Goal: Task Accomplishment & Management: Manage account settings

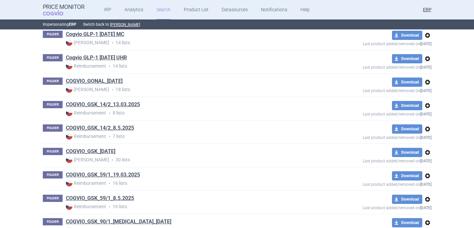
scroll to position [8520, 0]
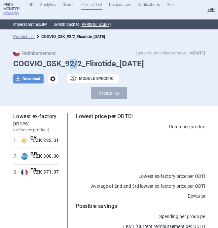
drag, startPoint x: 67, startPoint y: 65, endPoint x: 77, endPoint y: 65, distance: 10.2
click at [77, 65] on h1 "COGVIO_GSK_92/2_Flixotide_[DATE]" at bounding box center [108, 64] width 191 height 10
drag, startPoint x: 81, startPoint y: 65, endPoint x: 66, endPoint y: 65, distance: 14.5
click at [66, 65] on h1 "COGVIO_GSK_92/2_Flixotide_[DATE]" at bounding box center [108, 64] width 191 height 10
copy h1 "92/2"
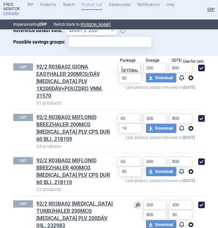
scroll to position [263, 0]
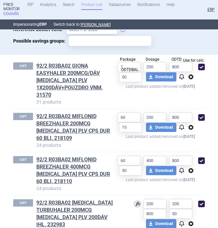
click at [192, 123] on span "options" at bounding box center [191, 127] width 8 height 8
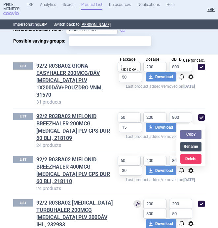
click at [193, 146] on button "Rename" at bounding box center [190, 147] width 21 height 10
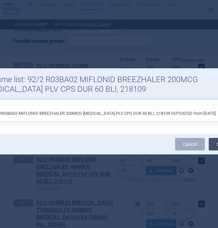
type input "92/2 R03BA02 MIFLONID BREEZHALER 200MCG INH PLV CPS DUR 60 BLI, 218109 OUTDATED…"
click at [214, 147] on button "Save" at bounding box center [221, 144] width 26 height 13
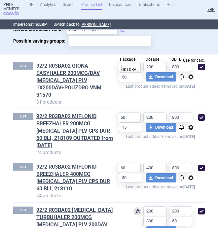
click at [201, 114] on span at bounding box center [201, 117] width 7 height 7
checkbox input "false"
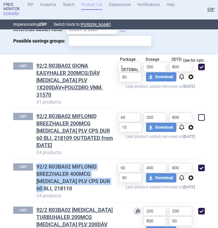
drag, startPoint x: 36, startPoint y: 150, endPoint x: 94, endPoint y: 164, distance: 60.4
click at [94, 164] on div "LIST 92/2 R03BA02 MIFLONID BREEZHALER 400MCG INH PLV CPS DUR 60 BLI, 218110 24 …" at bounding box center [63, 181] width 101 height 36
copy link "92/2 R03BA02 MIFLONID BREEZHALER 400MCG INH PLV CPS DUR 60 BLI, 218110"
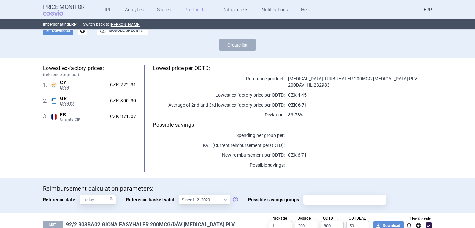
scroll to position [0, 0]
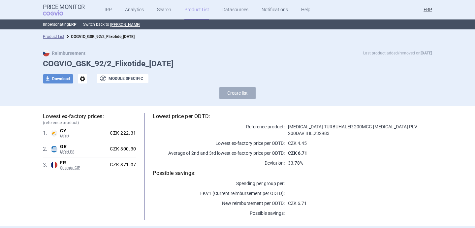
click at [84, 79] on span "options" at bounding box center [82, 78] width 9 height 9
click at [88, 103] on button "Rename" at bounding box center [82, 106] width 21 height 10
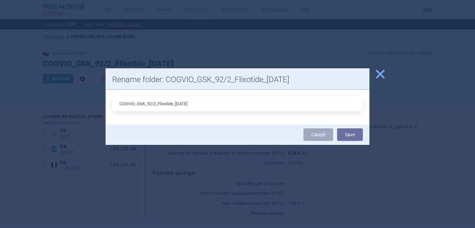
click at [181, 103] on input "COGVIO_GSK_92/2_Flixotide_[DATE]" at bounding box center [237, 103] width 251 height 15
type input "COGVIO_GSK_92/2_Flixotide_6.9..2025"
click at [356, 135] on button "Save" at bounding box center [350, 134] width 26 height 13
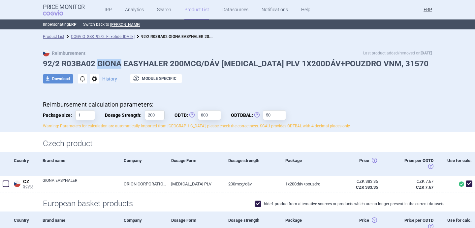
drag, startPoint x: 98, startPoint y: 62, endPoint x: 119, endPoint y: 62, distance: 20.8
click at [119, 62] on h1 "92/2 R03BA02 GIONA EASYHALER 200MCG/DÁV [MEDICAL_DATA] PLV 1X200DÁV+POUZDRO VNM…" at bounding box center [237, 64] width 389 height 10
copy h1 "GIONA"
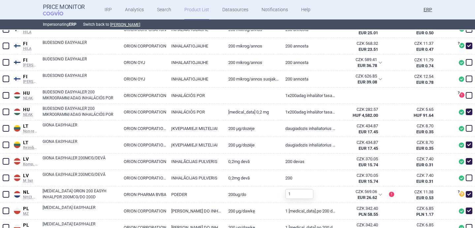
scroll to position [383, 0]
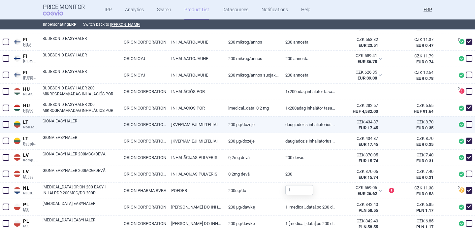
click at [106, 126] on link "GIONA EASYHALER" at bounding box center [81, 124] width 76 height 12
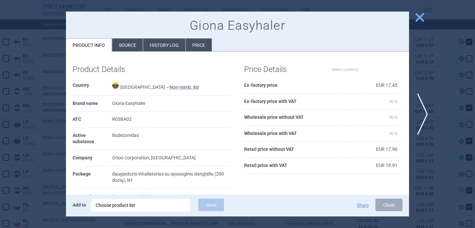
select select "EUR"
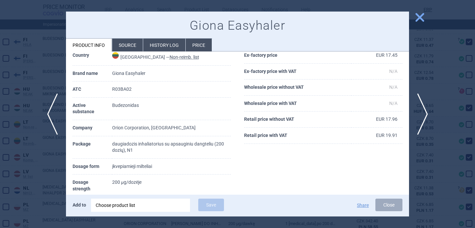
scroll to position [26, 0]
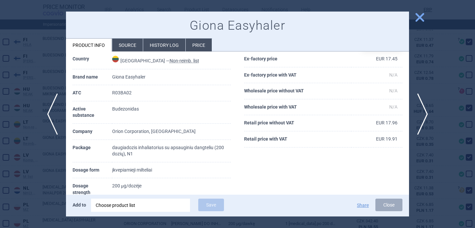
click at [65, 155] on div at bounding box center [237, 114] width 475 height 228
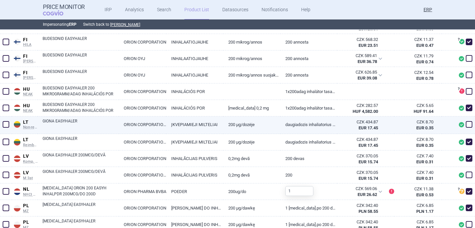
click at [74, 122] on link "GIONA EASYHALER" at bounding box center [81, 124] width 76 height 12
select select "EUR"
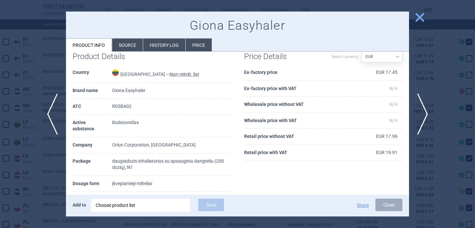
scroll to position [15, 0]
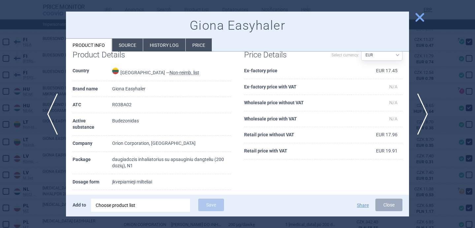
click at [129, 44] on li "Source" at bounding box center [127, 45] width 31 height 13
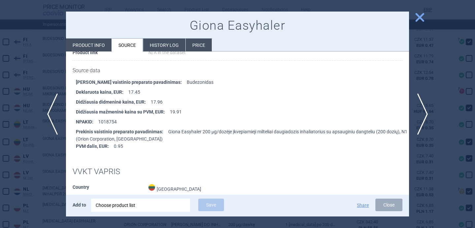
scroll to position [85, 0]
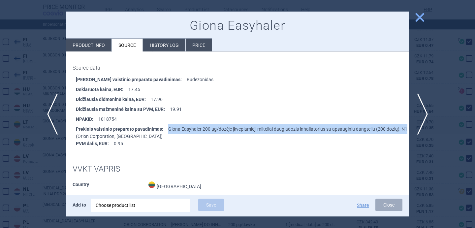
drag, startPoint x: 167, startPoint y: 128, endPoint x: 408, endPoint y: 126, distance: 241.0
click at [408, 126] on li "Prekinis vaistinio preparato pavadinimas : Giona Easyhaler 200 µg/dozėje įkvepi…" at bounding box center [242, 131] width 333 height 15
copy li "Giona Easyhaler 200 µg/dozėje įkvepiamieji milteliai daugiadozis inhaliatorius …"
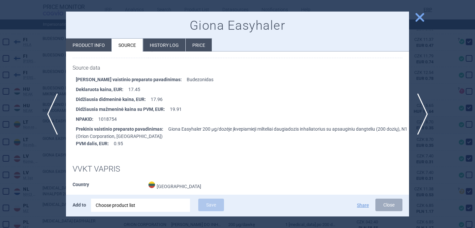
click at [41, 83] on div at bounding box center [237, 114] width 475 height 228
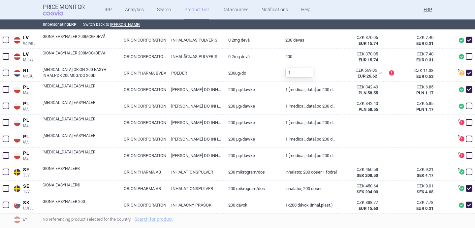
scroll to position [501, 0]
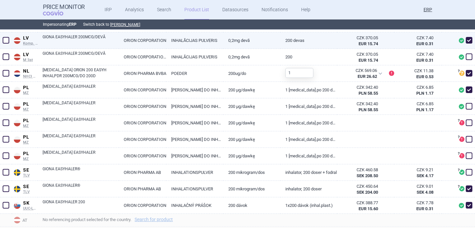
click at [86, 41] on link "GIONA EASYHALER 200MCG/DEVĀ" at bounding box center [81, 40] width 76 height 12
select select "EUR"
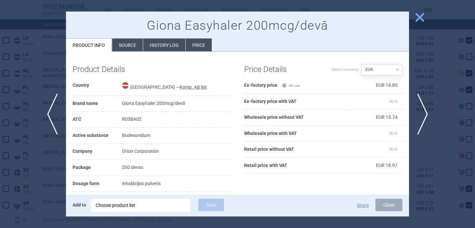
click at [131, 46] on li "Source" at bounding box center [127, 45] width 31 height 13
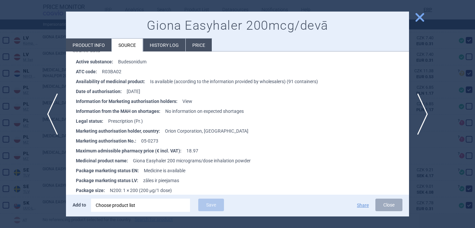
scroll to position [403, 0]
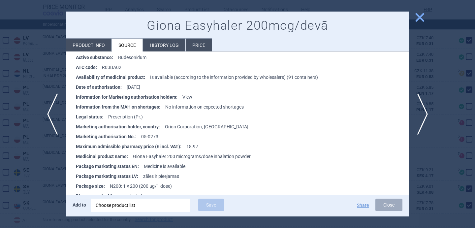
click at [50, 84] on div at bounding box center [237, 114] width 475 height 228
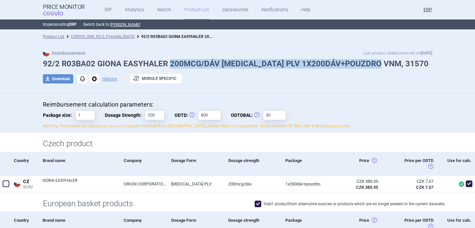
drag, startPoint x: 379, startPoint y: 63, endPoint x: 170, endPoint y: 63, distance: 208.7
click at [170, 63] on h1 "92/2 R03BA02 GIONA EASYHALER 200MCG/DÁV INH PLV 1X200DÁV+POUZDRO VNM, 31570" at bounding box center [237, 64] width 389 height 10
copy h1 "200MCG/DÁV INH PLV 1X200DÁV+POUZDRO VNM, 31570"
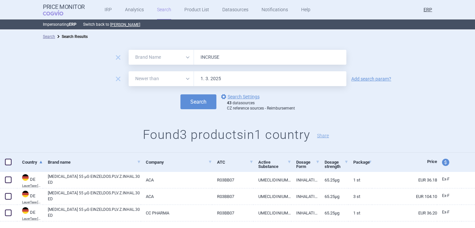
select select "brandName"
select select "newerThan"
click at [217, 50] on input "INCRUSE" at bounding box center [270, 57] width 152 height 15
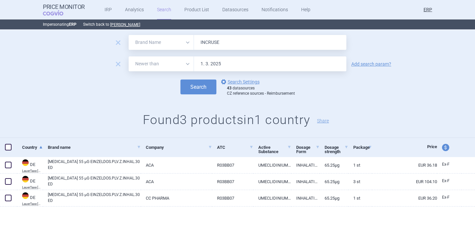
click at [217, 45] on input "INCRUSE" at bounding box center [270, 42] width 152 height 15
paste input "GIONA"
type input "GIONA"
click at [196, 85] on button "Search" at bounding box center [198, 86] width 36 height 15
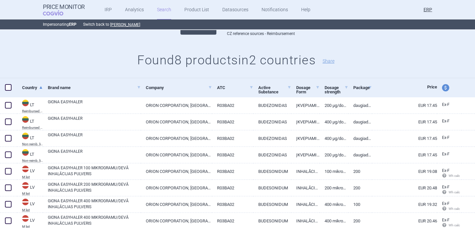
scroll to position [97, 0]
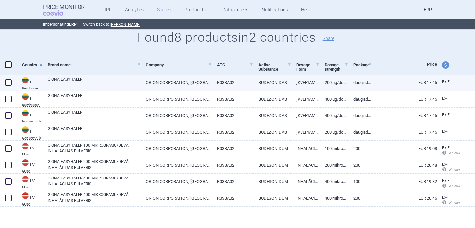
click at [92, 85] on link "GIONA EASYHALER" at bounding box center [94, 82] width 93 height 12
select select "EUR"
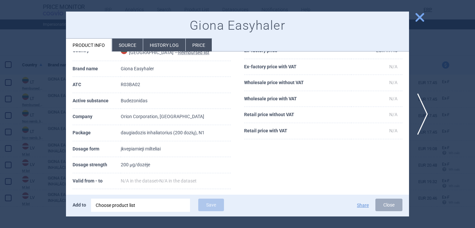
scroll to position [40, 0]
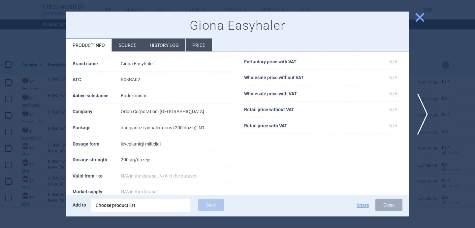
click at [131, 49] on li "Source" at bounding box center [127, 45] width 31 height 13
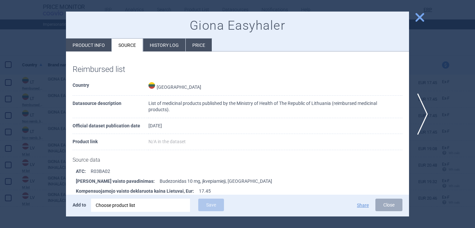
click at [104, 42] on li "Product info" at bounding box center [88, 45] width 45 height 13
select select "EUR"
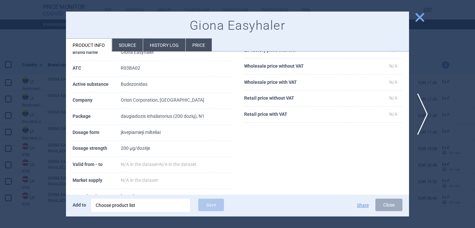
scroll to position [55, 0]
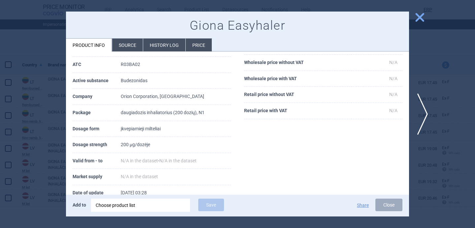
click at [35, 105] on div at bounding box center [237, 114] width 475 height 228
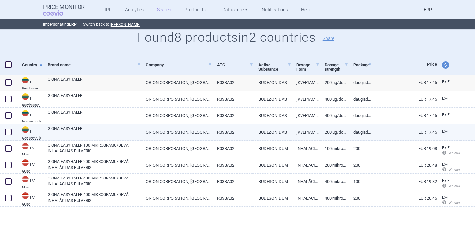
click at [80, 134] on link "GIONA EASYHALER" at bounding box center [94, 132] width 93 height 12
select select "EUR"
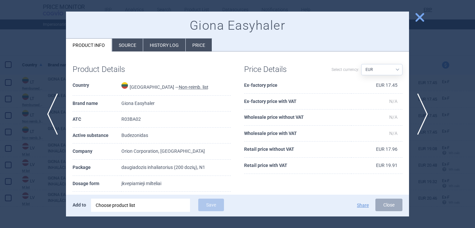
click at [133, 47] on li "Source" at bounding box center [127, 45] width 31 height 13
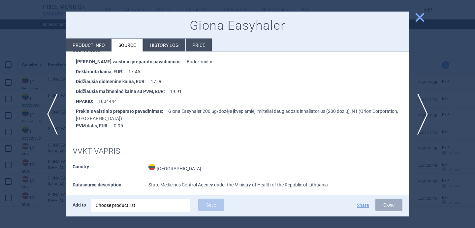
scroll to position [107, 0]
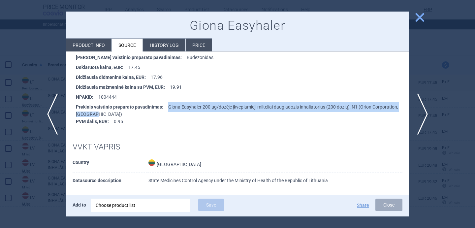
drag, startPoint x: 166, startPoint y: 106, endPoint x: 115, endPoint y: 114, distance: 51.1
click at [115, 114] on li "Prekinis vaistinio preparato pavadinimas : Giona Easyhaler 200 µg/dozėje įkvepi…" at bounding box center [242, 109] width 333 height 15
copy li "Giona Easyhaler 200 µg/dozėje įkvepiamieji milteliai daugiadozis inhaliatorius …"
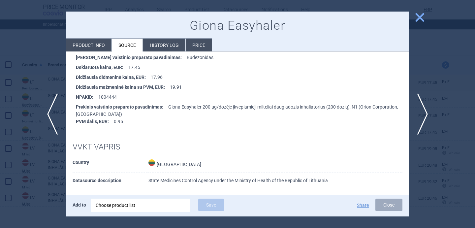
click at [29, 89] on div at bounding box center [237, 114] width 475 height 228
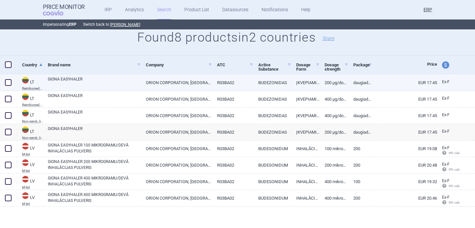
click at [96, 85] on link "GIONA EASYHALER" at bounding box center [94, 82] width 93 height 12
select select "EUR"
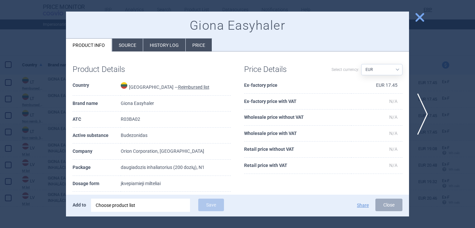
click at [122, 45] on li "Source" at bounding box center [127, 45] width 31 height 13
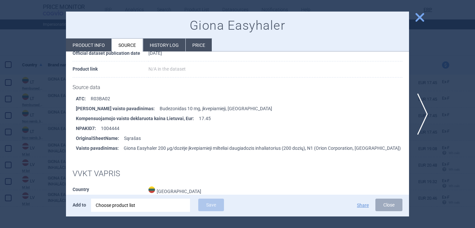
scroll to position [74, 0]
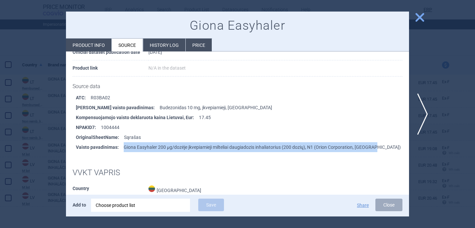
drag, startPoint x: 123, startPoint y: 147, endPoint x: 376, endPoint y: 146, distance: 253.2
click at [376, 146] on li "Vaisto pavadinimas : Giona Easyhaler 200 µg/dozėje įkvepiamieji milteliai daugi…" at bounding box center [242, 147] width 333 height 10
copy li "Giona Easyhaler 200 µg/dozėje įkvepiamieji milteliai daugiadozis inhaliatorius …"
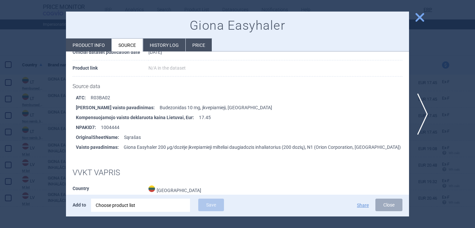
click at [36, 88] on div at bounding box center [237, 114] width 475 height 228
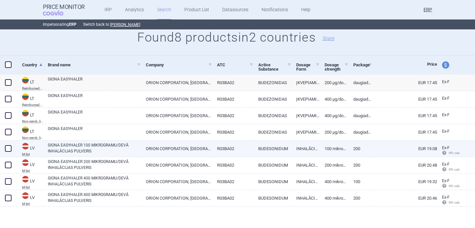
click at [94, 142] on link "GIONA EASYHALER 100 MIKROGRAMU/DEVĀ INHALĀCIJAS PULVERIS" at bounding box center [94, 148] width 93 height 12
select select "EUR"
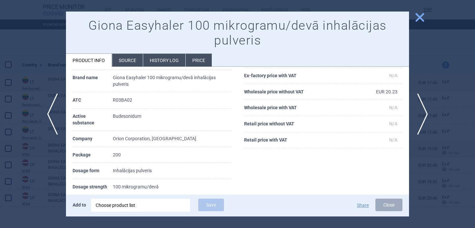
scroll to position [73, 0]
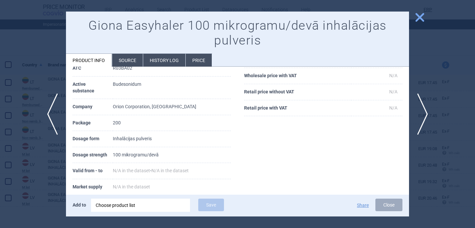
click at [125, 60] on li "Source" at bounding box center [127, 60] width 31 height 13
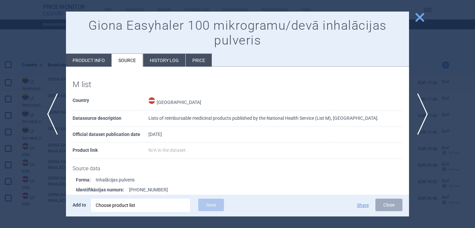
click at [24, 185] on div at bounding box center [237, 114] width 475 height 228
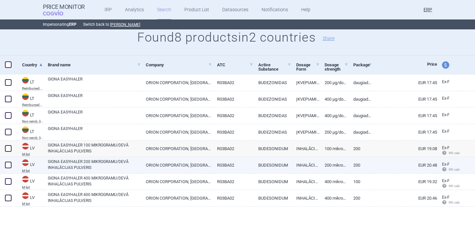
click at [96, 167] on link "GIONA EASYHALER 200 MIKROGRAMU/DEVĀ INHALĀCIJAS PULVERIS" at bounding box center [94, 165] width 93 height 12
select select "EUR"
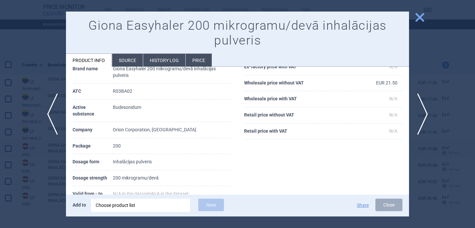
scroll to position [118, 0]
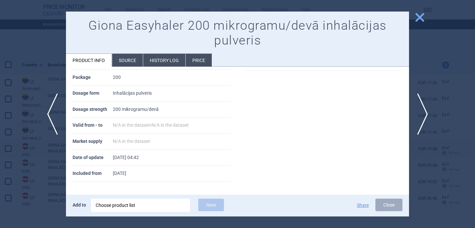
click at [134, 61] on li "Source" at bounding box center [127, 60] width 31 height 13
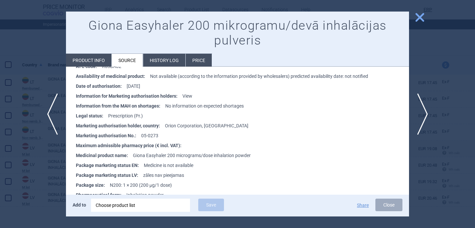
scroll to position [311, 0]
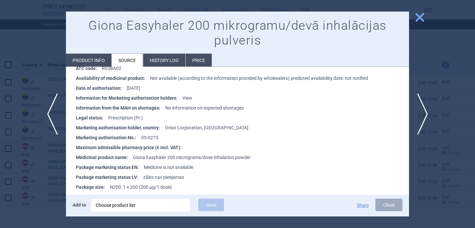
click at [44, 169] on div at bounding box center [237, 114] width 475 height 228
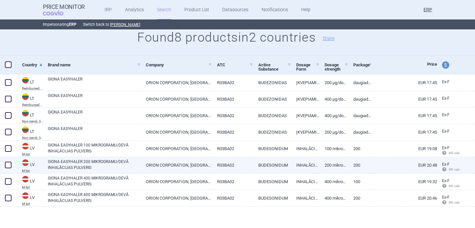
click at [10, 165] on span at bounding box center [8, 165] width 7 height 7
checkbox input "true"
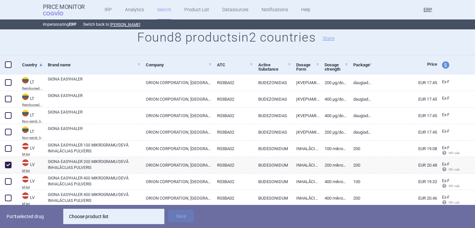
click at [126, 216] on div "Choose product list" at bounding box center [114, 216] width 90 height 13
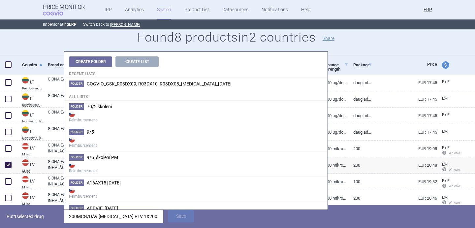
scroll to position [0, 31]
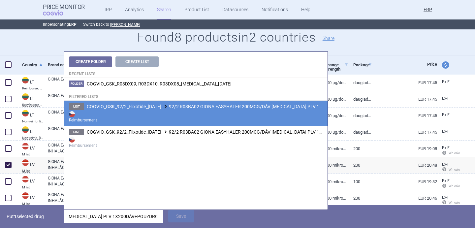
type input "200MCG/DÁV INH PLV 1X200DÁV+POUZDRO VNM, 31570"
click at [189, 113] on strong "Reimbursement" at bounding box center [196, 116] width 254 height 13
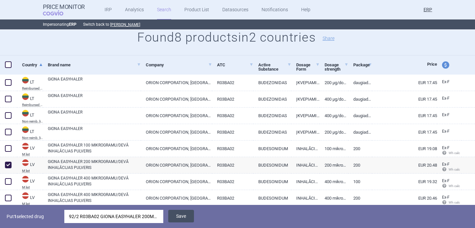
click at [189, 218] on button "Save" at bounding box center [181, 216] width 26 height 13
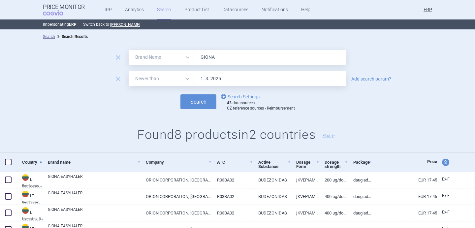
click at [214, 55] on input "GIONA" at bounding box center [270, 57] width 152 height 15
paste input "Budesonide"
click at [201, 101] on button "Search" at bounding box center [198, 101] width 36 height 15
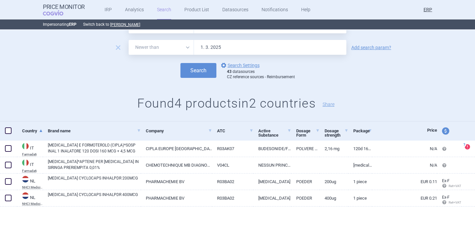
scroll to position [11, 0]
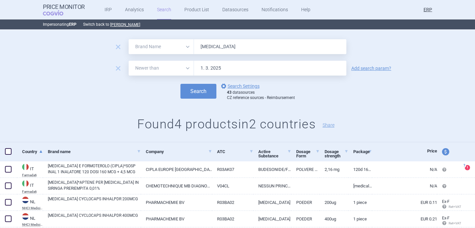
click at [244, 45] on input "Budesonide" at bounding box center [270, 46] width 152 height 15
click at [205, 88] on button "Search" at bounding box center [198, 91] width 36 height 15
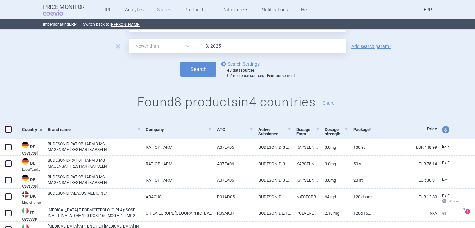
scroll to position [21, 0]
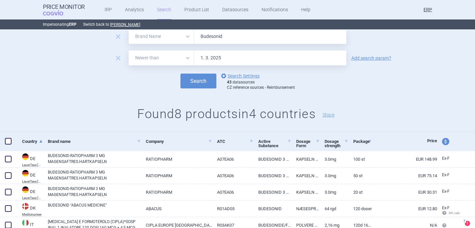
click at [234, 35] on input "Budesonid" at bounding box center [270, 36] width 152 height 15
click at [180, 74] on button "Search" at bounding box center [198, 81] width 36 height 15
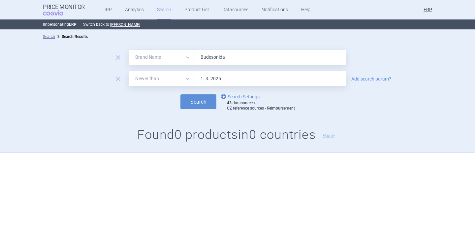
click at [208, 58] on input "Budesonida" at bounding box center [270, 57] width 152 height 15
paste input "MIFLONID"
click at [196, 107] on button "Search" at bounding box center [198, 101] width 36 height 15
click at [224, 55] on input "MIFLONID" at bounding box center [270, 57] width 152 height 15
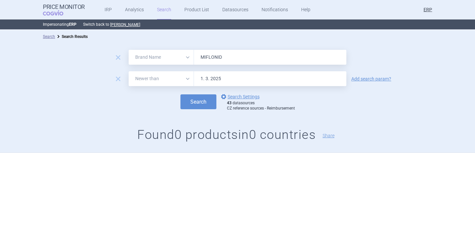
click at [224, 55] on input "MIFLONID" at bounding box center [270, 57] width 152 height 15
paste input "E"
click at [202, 107] on button "Search" at bounding box center [198, 101] width 36 height 15
click at [223, 59] on input "MIFLONIDE" at bounding box center [270, 57] width 152 height 15
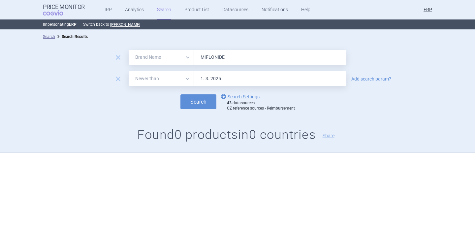
paste input "PULMICORT"
click at [204, 101] on button "Search" at bounding box center [198, 101] width 36 height 15
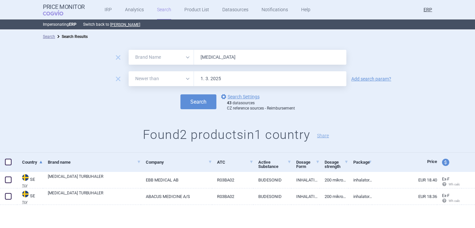
click at [216, 55] on input "PULMICORT" at bounding box center [270, 57] width 152 height 15
paste input "FLIXOTIDE"
type input "FLIXOTIDE"
click at [208, 97] on button "Search" at bounding box center [198, 101] width 36 height 15
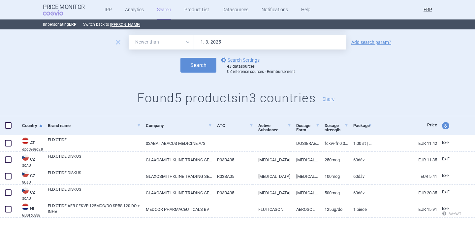
scroll to position [48, 0]
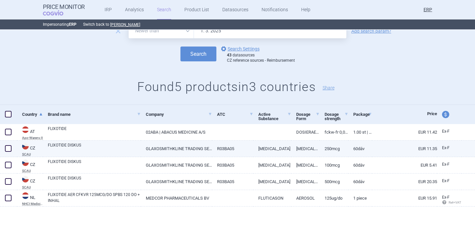
click at [7, 148] on span at bounding box center [8, 148] width 7 height 7
checkbox input "true"
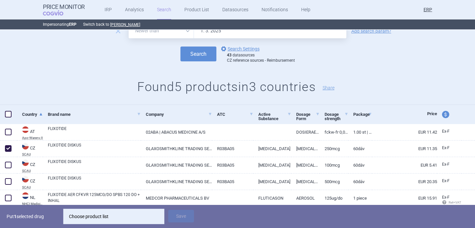
click at [146, 216] on div "Choose product list" at bounding box center [114, 216] width 90 height 13
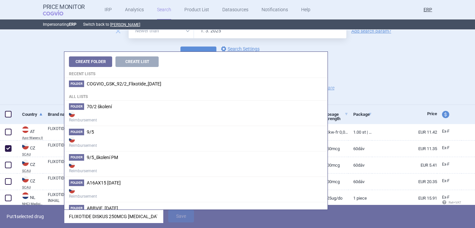
scroll to position [0, 40]
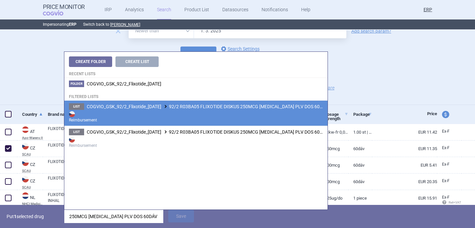
type input "FLIXOTIDE DISKUS 250MCG INH PLV DOS 60DÁV STR, 237764"
click at [186, 114] on strong "Reimbursement" at bounding box center [196, 116] width 254 height 13
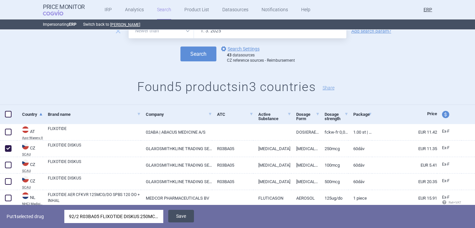
click at [190, 217] on button "Save" at bounding box center [181, 216] width 26 height 13
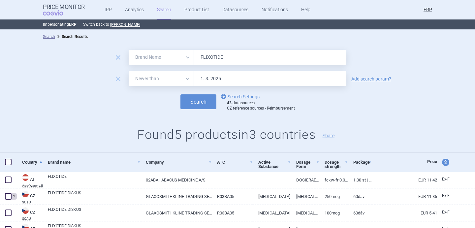
click at [224, 57] on input "FLIXOTIDE" at bounding box center [270, 57] width 152 height 15
paste input "ASMANEX"
click at [200, 99] on button "Search" at bounding box center [198, 101] width 36 height 15
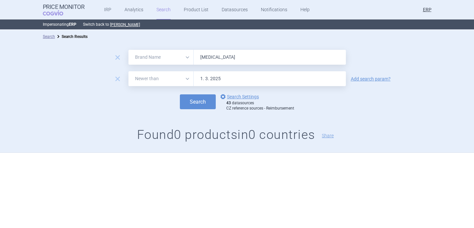
click at [222, 55] on input "ASMANEX" at bounding box center [270, 57] width 152 height 15
paste input "[MEDICAL_DATA]"
click at [200, 102] on button "Search" at bounding box center [198, 101] width 36 height 15
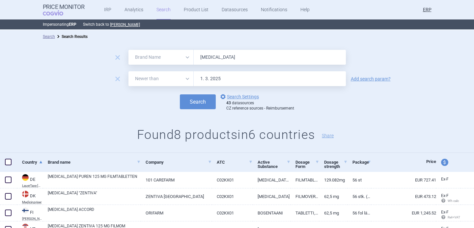
click at [211, 61] on input "[MEDICAL_DATA]" at bounding box center [270, 57] width 152 height 15
click at [211, 61] on input "BOSENTAN" at bounding box center [270, 57] width 152 height 15
paste input "STAYVEER"
click at [208, 100] on button "Search" at bounding box center [198, 101] width 36 height 15
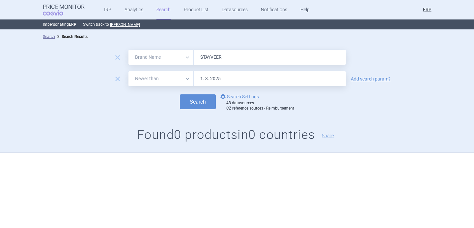
click at [231, 50] on input "STAYVEER" at bounding box center [270, 57] width 152 height 15
click at [225, 56] on input "STAYVEER" at bounding box center [270, 57] width 152 height 15
paste input "AMBRISENTAN"
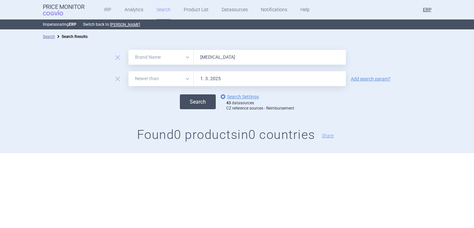
type input "AMBRISENTAN"
click at [203, 104] on button "Search" at bounding box center [198, 101] width 36 height 15
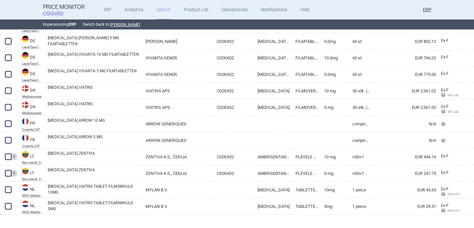
scroll to position [163, 0]
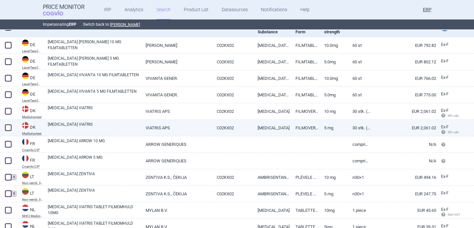
select select "brandName"
select select "newerThan"
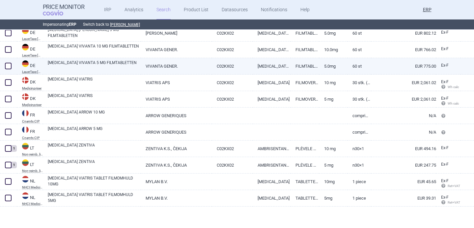
scroll to position [45, 0]
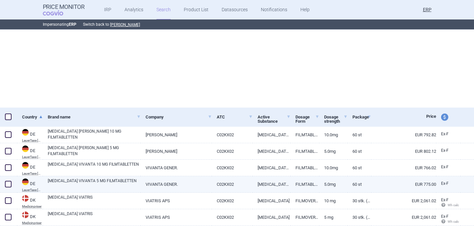
select select "brandName"
select select "newerThan"
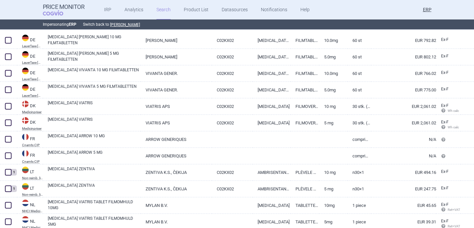
scroll to position [163, 0]
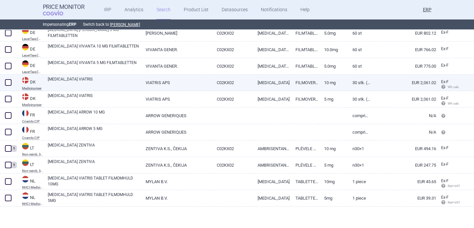
select select "brandName"
select select "newerThan"
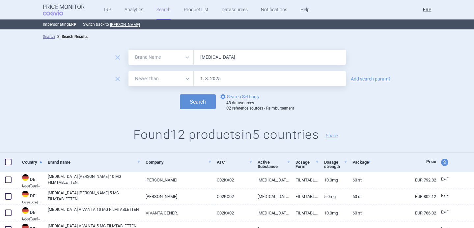
click at [212, 57] on input "AMBRISENTAN" at bounding box center [270, 57] width 152 height 15
paste input "VOLIBRIS"
type input "VOLIBRIS"
click at [196, 102] on button "Search" at bounding box center [198, 101] width 36 height 15
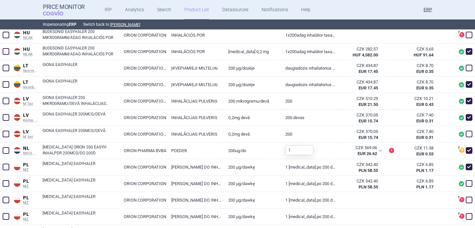
scroll to position [441, 0]
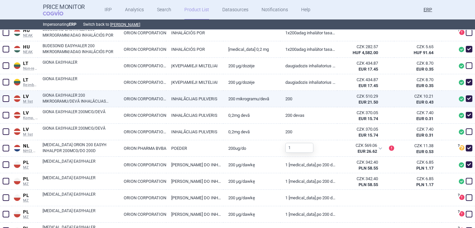
click at [470, 99] on span at bounding box center [469, 98] width 7 height 7
checkbox input "false"
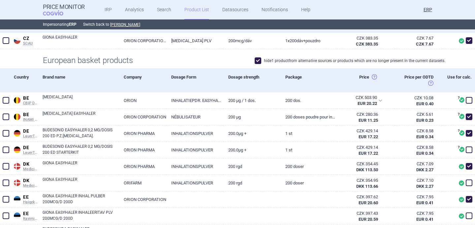
scroll to position [153, 0]
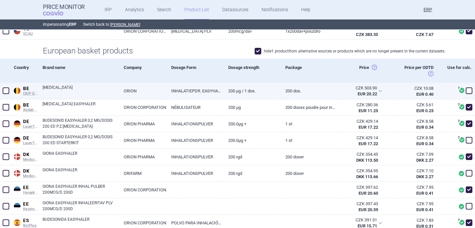
click at [79, 87] on link "[MEDICAL_DATA]" at bounding box center [81, 90] width 76 height 12
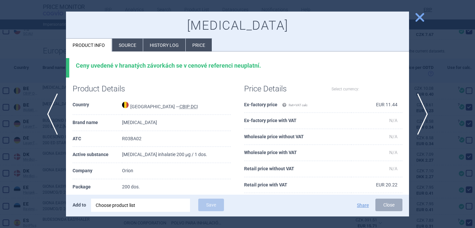
select select "EUR"
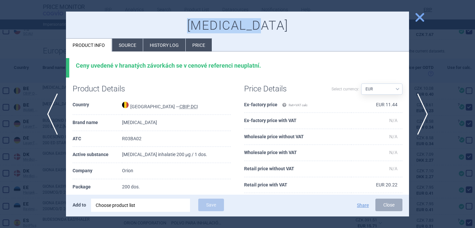
drag, startPoint x: 203, startPoint y: 25, endPoint x: 282, endPoint y: 27, distance: 78.8
click at [282, 27] on h1 "Budesonide" at bounding box center [238, 25] width 330 height 15
copy h1 "Budesonide"
click at [41, 94] on div at bounding box center [237, 114] width 475 height 228
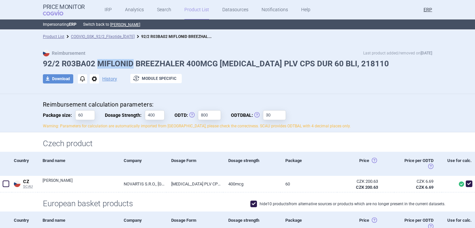
drag, startPoint x: 99, startPoint y: 64, endPoint x: 133, endPoint y: 64, distance: 34.6
click at [133, 64] on h1 "92/2 R03BA02 MIFLONID BREEZHALER 400MCG [MEDICAL_DATA] PLV CPS DUR 60 BLI, 2181…" at bounding box center [237, 64] width 389 height 10
copy h1 "MIFLONID"
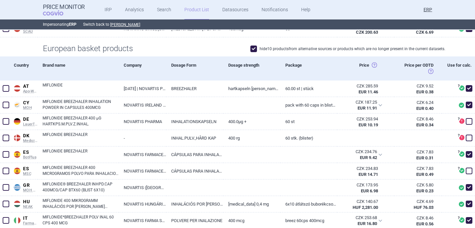
scroll to position [162, 0]
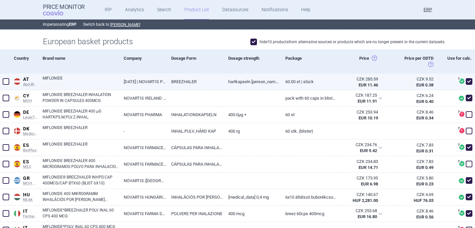
click at [93, 83] on link "MIFLONIDE" at bounding box center [81, 81] width 76 height 12
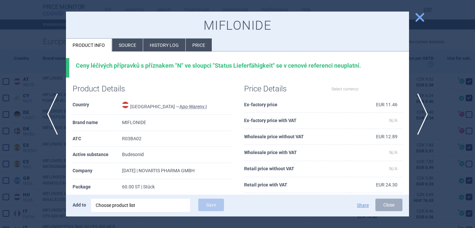
select select "EUR"
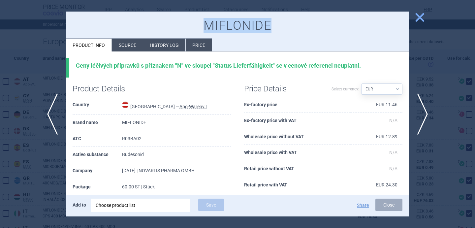
drag, startPoint x: 206, startPoint y: 25, endPoint x: 270, endPoint y: 25, distance: 63.3
click at [270, 25] on h1 "MIFLONIDE" at bounding box center [238, 25] width 330 height 15
copy h1 "MIFLONIDE"
click at [32, 82] on div at bounding box center [237, 114] width 475 height 228
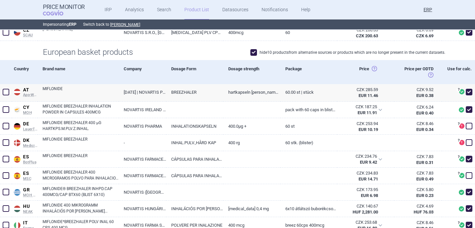
scroll to position [78, 0]
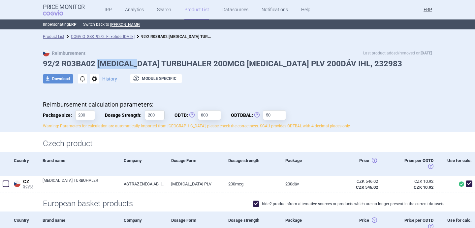
drag, startPoint x: 99, startPoint y: 63, endPoint x: 140, endPoint y: 63, distance: 41.9
click at [140, 63] on h1 "92/2 R03BA02 PULMICORT TURBUHALER 200MCG INH PLV 200DÁV IHL, 232983" at bounding box center [237, 64] width 389 height 10
copy h1 "PULMICORT"
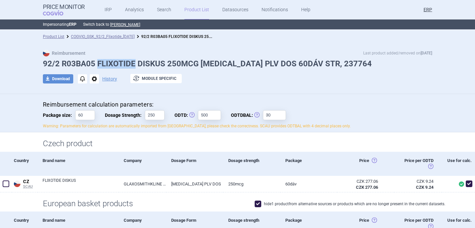
drag, startPoint x: 98, startPoint y: 64, endPoint x: 136, endPoint y: 64, distance: 37.9
click at [136, 64] on h1 "92/2 R03BA05 FLIXOTIDE DISKUS 250MCG INH PLV DOS 60DÁV STR, 237764" at bounding box center [237, 64] width 389 height 10
copy h1 "FLIXOTIDE"
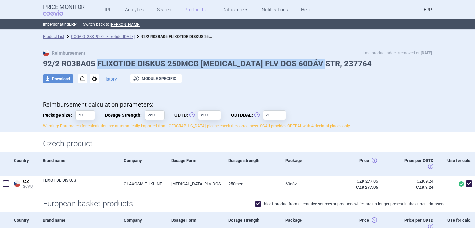
drag, startPoint x: 324, startPoint y: 63, endPoint x: 98, endPoint y: 63, distance: 225.9
click at [98, 63] on h1 "92/2 R03BA05 FLIXOTIDE DISKUS 250MCG INH PLV DOS 60DÁV STR, 237764" at bounding box center [237, 64] width 389 height 10
copy h1 "FLIXOTIDE DISKUS 250MCG INH PLV DOS 60DÁV STR, 237764"
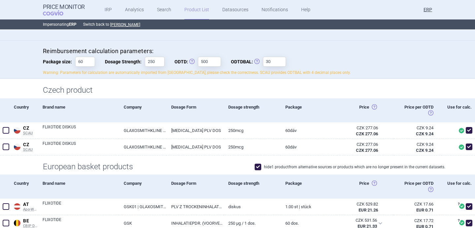
scroll to position [54, 0]
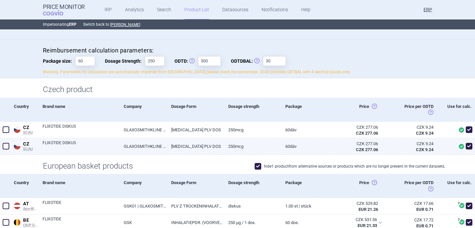
click at [470, 147] on span at bounding box center [469, 146] width 7 height 7
checkbox input "false"
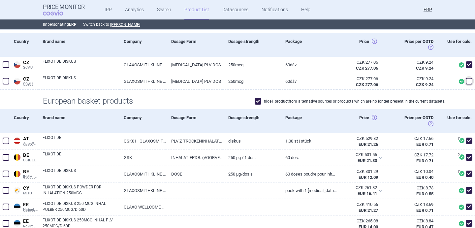
scroll to position [55, 0]
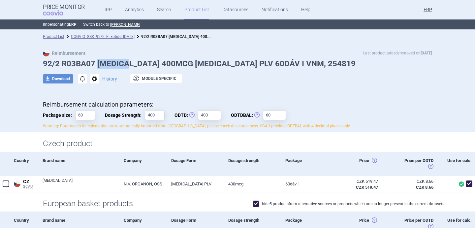
drag, startPoint x: 98, startPoint y: 63, endPoint x: 133, endPoint y: 63, distance: 34.6
click at [133, 63] on h1 "92/2 R03BA07 [MEDICAL_DATA] 400MCG [MEDICAL_DATA] PLV 60DÁV I VNM, 254819" at bounding box center [237, 64] width 389 height 10
copy h1 "[MEDICAL_DATA]"
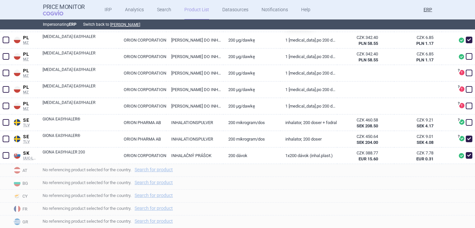
scroll to position [570, 0]
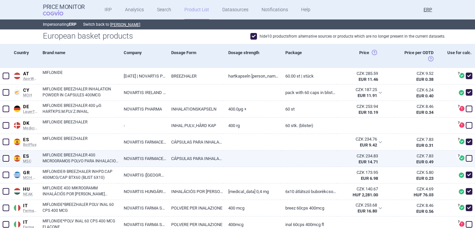
scroll to position [167, 0]
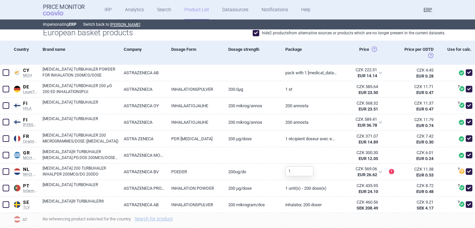
scroll to position [169, 0]
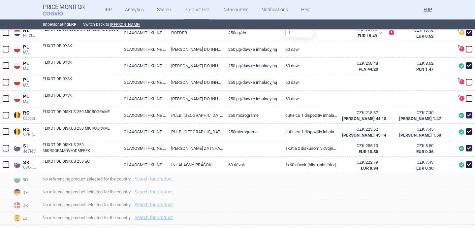
scroll to position [501, 0]
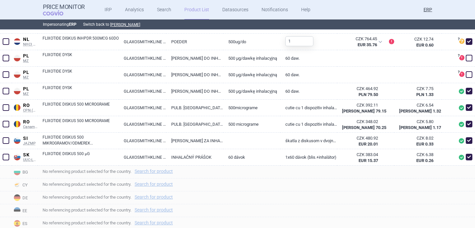
scroll to position [452, 0]
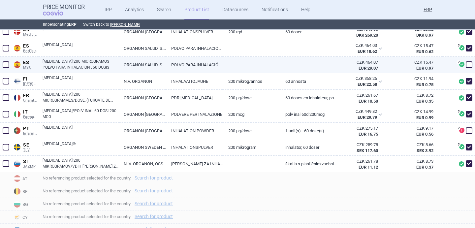
scroll to position [246, 0]
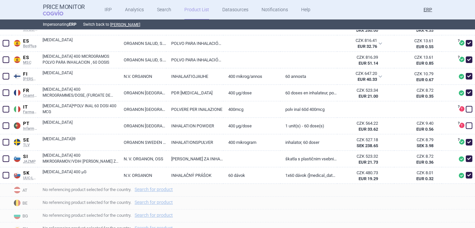
scroll to position [245, 0]
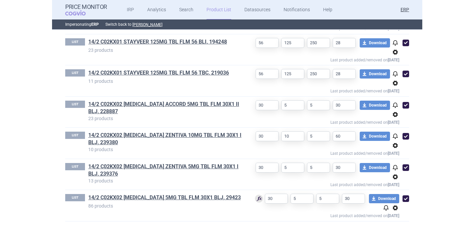
scroll to position [201, 0]
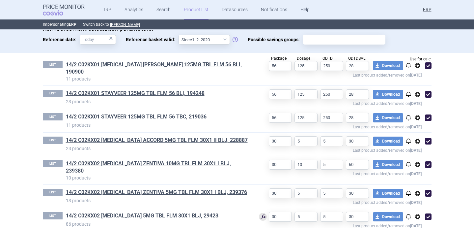
click at [20, 157] on section "Product List COGVIO_GSK_14/2_8.5.2025 Reimbursement Last product added/removed …" at bounding box center [237, 129] width 474 height 198
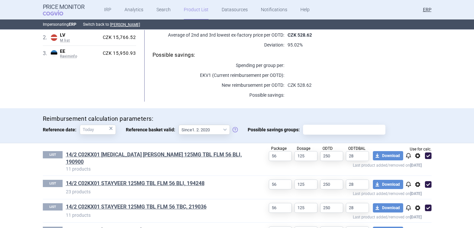
scroll to position [0, 0]
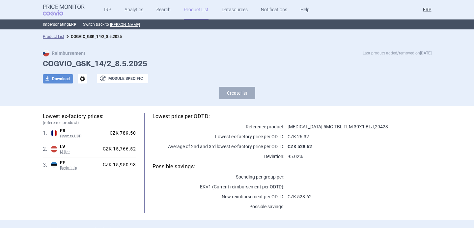
click at [86, 79] on span "options" at bounding box center [82, 78] width 9 height 9
click at [87, 103] on button "Rename" at bounding box center [82, 106] width 21 height 10
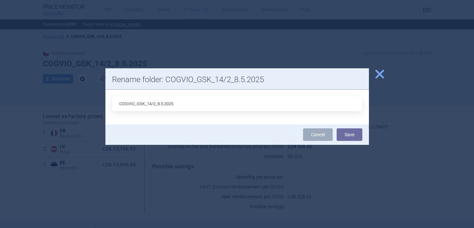
click at [163, 104] on input "COGVIO_GSK_14/2_8.5.2025" at bounding box center [237, 103] width 251 height 15
type input "COGVIO_GSK_14/2_6.9.2025"
click at [355, 134] on button "Save" at bounding box center [350, 134] width 26 height 13
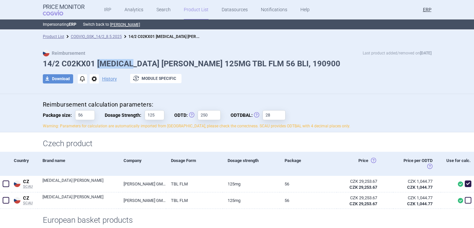
drag, startPoint x: 98, startPoint y: 63, endPoint x: 135, endPoint y: 63, distance: 37.6
click at [135, 63] on h1 "14/2 C02KX01 [MEDICAL_DATA] [PERSON_NAME] 125MG TBL FLM 56 BLI, 190900" at bounding box center [237, 64] width 389 height 10
copy h1 "[MEDICAL_DATA]"
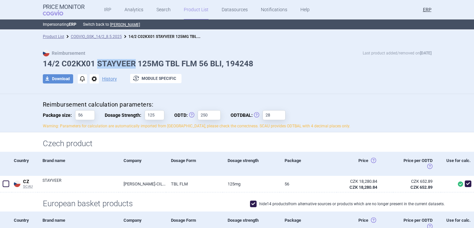
drag, startPoint x: 98, startPoint y: 63, endPoint x: 134, endPoint y: 64, distance: 35.3
click at [134, 64] on h1 "14/2 C02KX01 STAYVEER 125MG TBL FLM 56 BLI, 194248" at bounding box center [237, 64] width 389 height 10
copy h1 "STAYVEER"
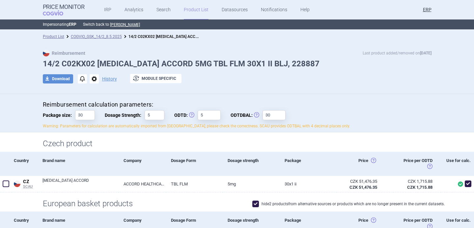
scroll to position [6, 0]
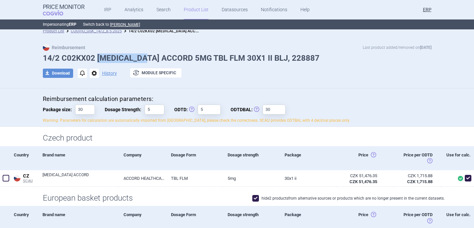
drag, startPoint x: 97, startPoint y: 60, endPoint x: 149, endPoint y: 60, distance: 52.4
click at [149, 60] on h1 "14/2 C02KX02 AMBRISENTAN ACCORD 5MG TBL FLM 30X1 II BLJ, 228887" at bounding box center [237, 58] width 389 height 10
copy h1 "AMBRISENTAN"
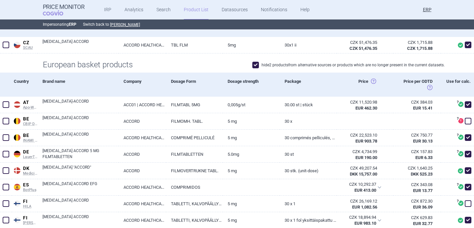
scroll to position [0, 0]
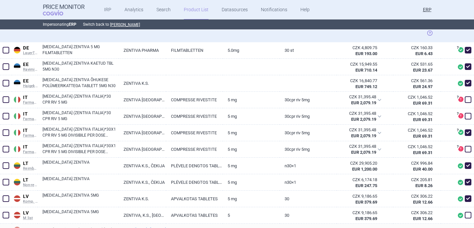
scroll to position [163, 0]
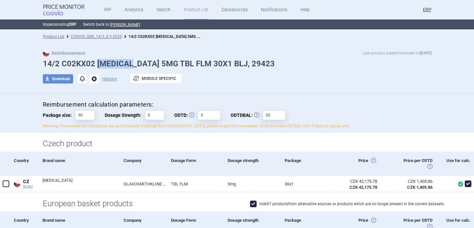
drag, startPoint x: 98, startPoint y: 62, endPoint x: 129, endPoint y: 62, distance: 30.7
click at [129, 62] on h1 "14/2 C02KX02 [MEDICAL_DATA] 5MG TBL FLM 30X1 BLJ, 29423" at bounding box center [237, 64] width 389 height 10
copy h1 "[MEDICAL_DATA]"
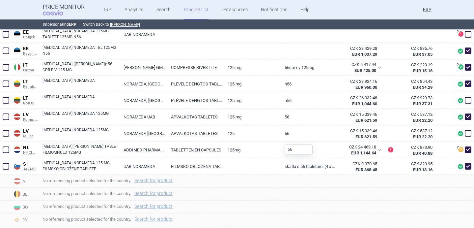
scroll to position [227, 0]
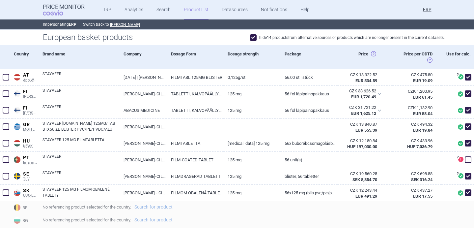
scroll to position [167, 0]
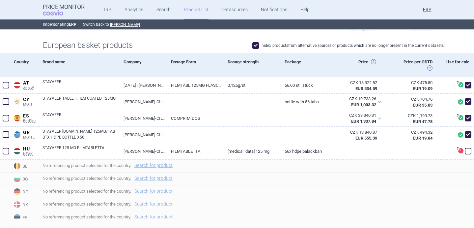
scroll to position [159, 0]
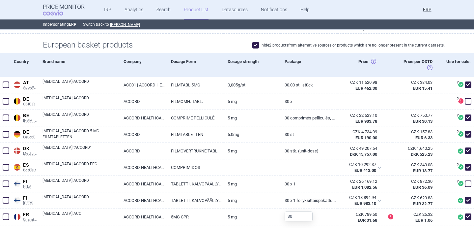
scroll to position [144, 0]
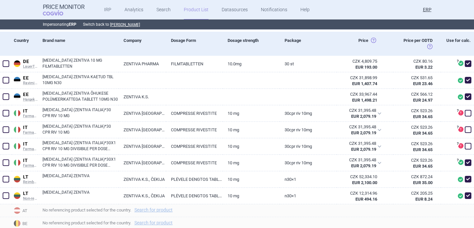
scroll to position [189, 0]
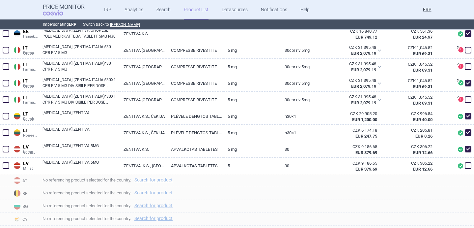
scroll to position [245, 0]
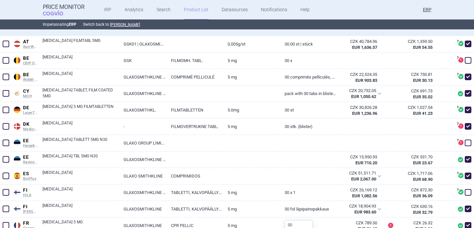
scroll to position [211, 0]
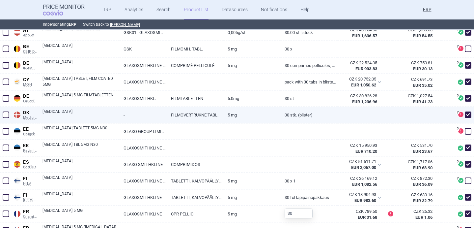
click at [468, 114] on span at bounding box center [468, 114] width 7 height 7
checkbox input "false"
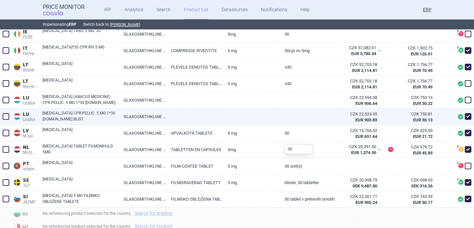
scroll to position [531, 0]
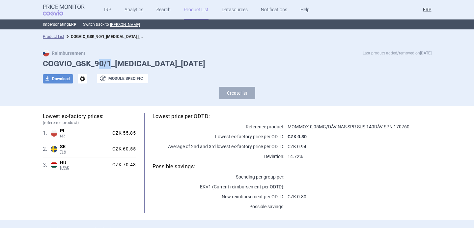
drag, startPoint x: 96, startPoint y: 64, endPoint x: 110, endPoint y: 64, distance: 13.8
click at [110, 64] on h1 "COGVIO_GSK_90/1_Avamys_8.5.2025" at bounding box center [237, 64] width 389 height 10
drag, startPoint x: 110, startPoint y: 64, endPoint x: 105, endPoint y: 64, distance: 4.9
click at [105, 64] on h1 "COGVIO_GSK_90/1_Avamys_8.5.2025" at bounding box center [237, 64] width 389 height 10
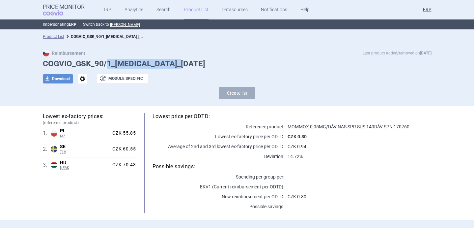
click at [105, 64] on h1 "COGVIO_GSK_90/1_Avamys_8.5.2025" at bounding box center [237, 64] width 389 height 10
drag, startPoint x: 95, startPoint y: 63, endPoint x: 110, endPoint y: 63, distance: 15.2
click at [110, 63] on h1 "COGVIO_GSK_90/1_Avamys_8.5.2025" at bounding box center [237, 64] width 389 height 10
